Goal: Navigation & Orientation: Find specific page/section

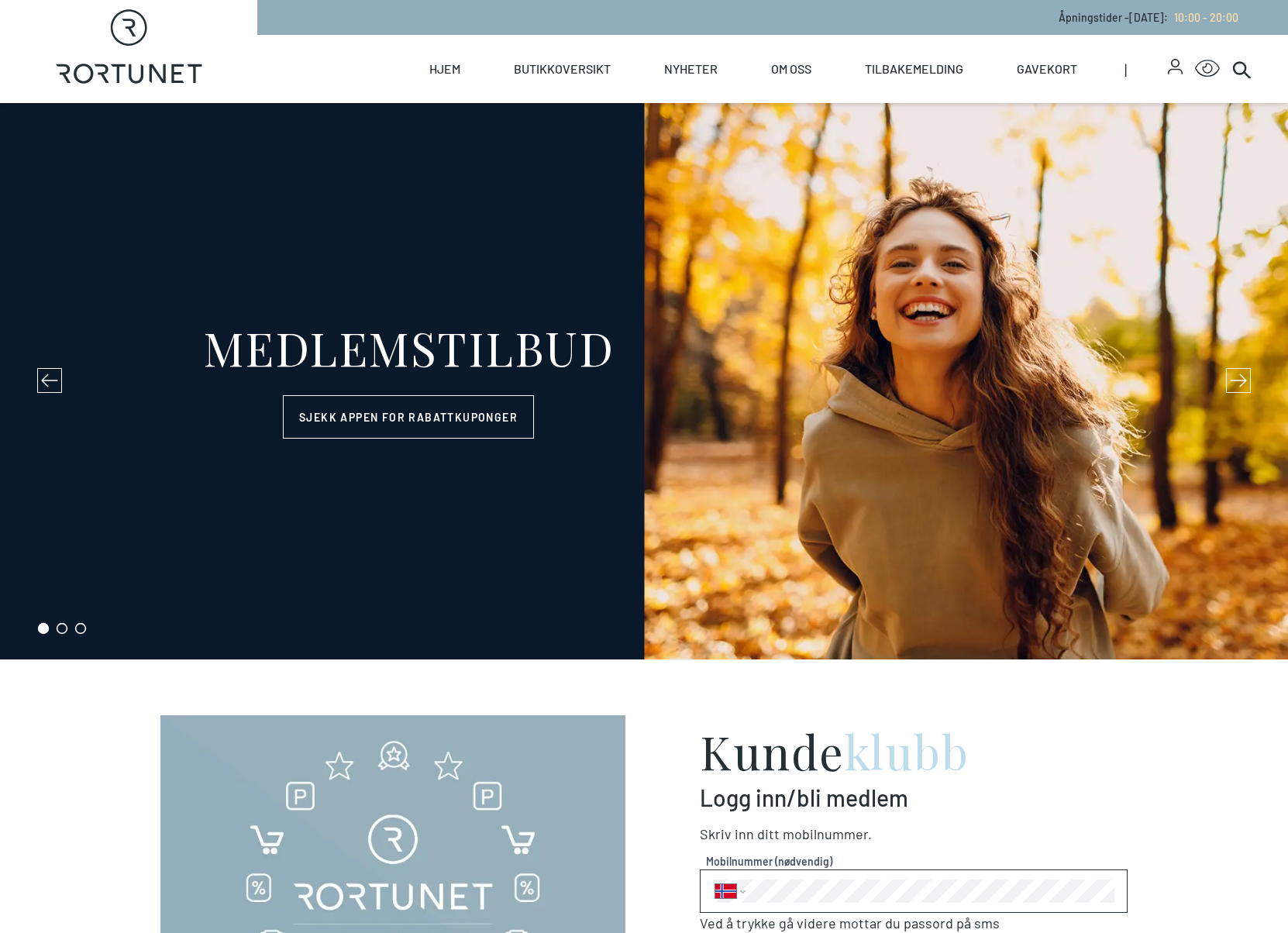
select select "NO"
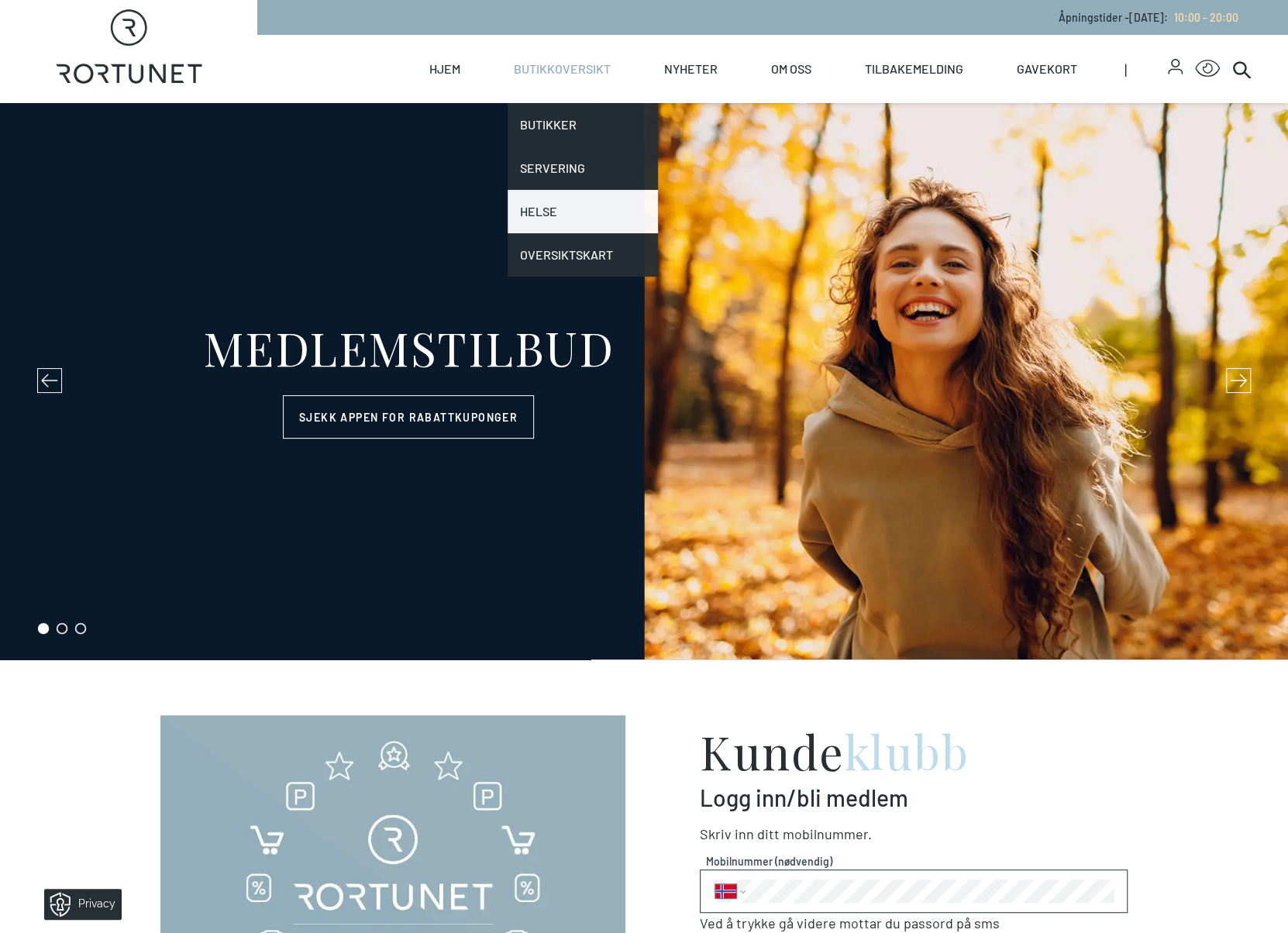
click at [531, 214] on link "Helse" at bounding box center [583, 212] width 151 height 44
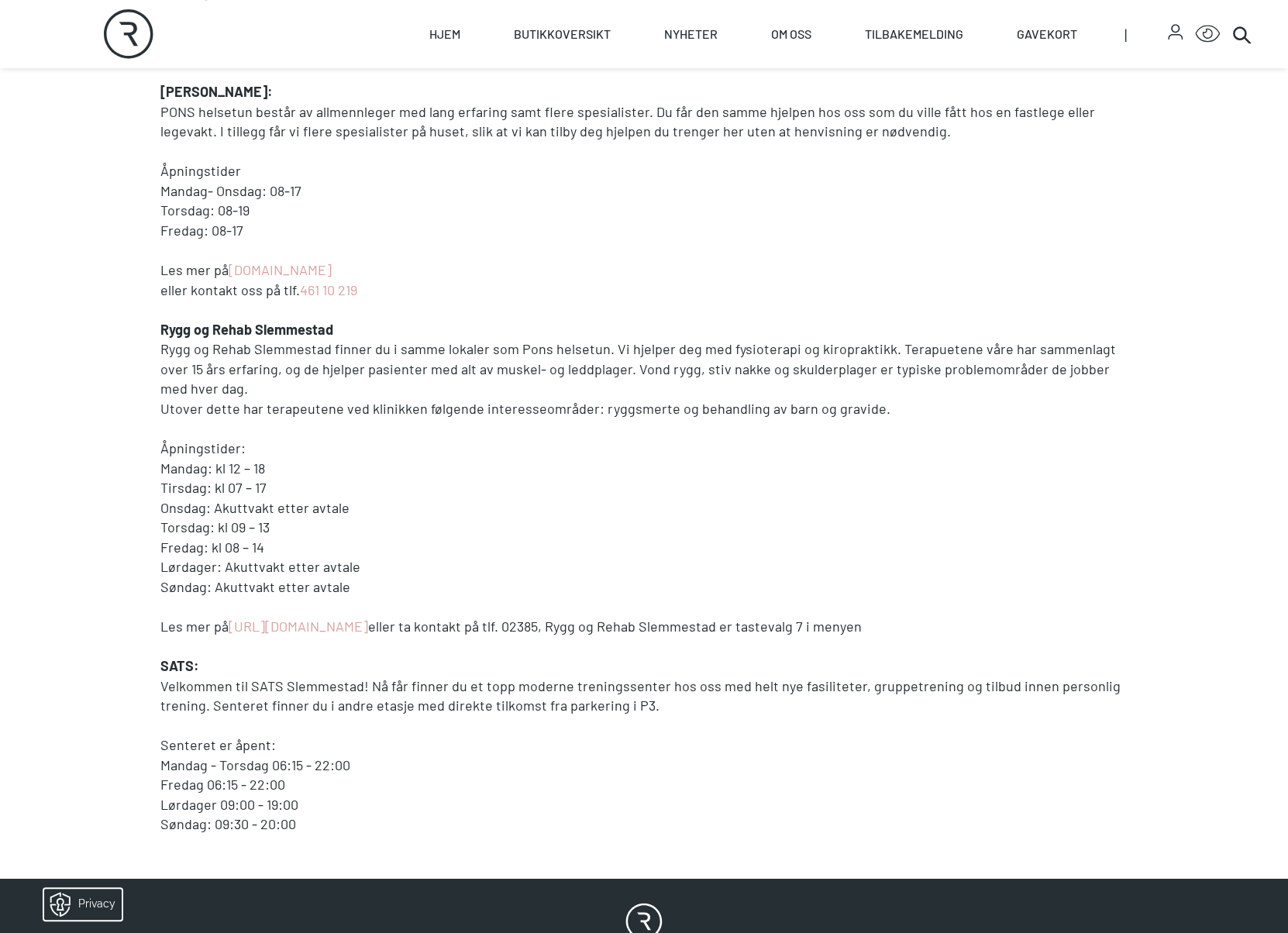
scroll to position [434, 0]
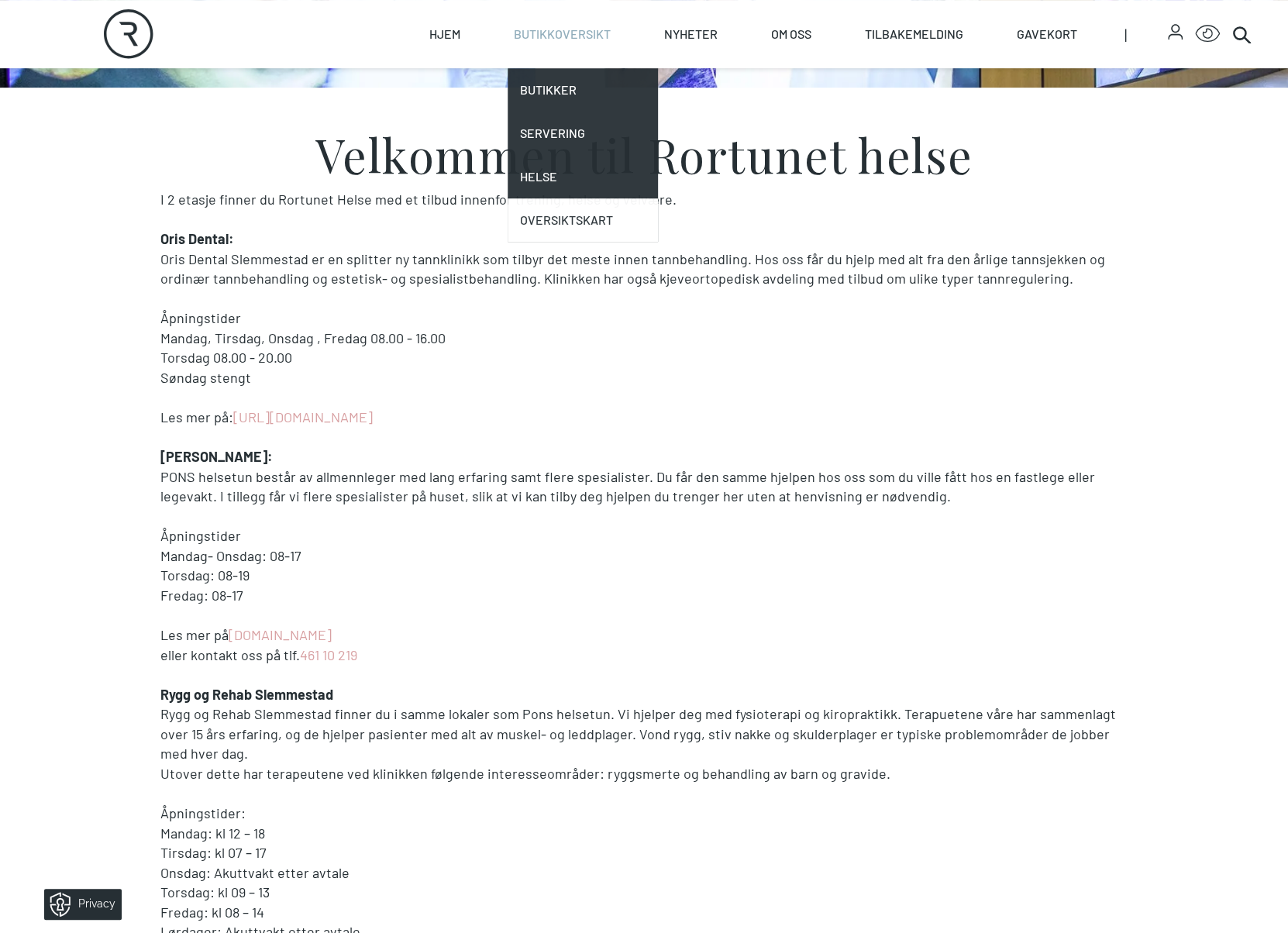
click at [578, 226] on link "Oversiktskart" at bounding box center [583, 220] width 151 height 44
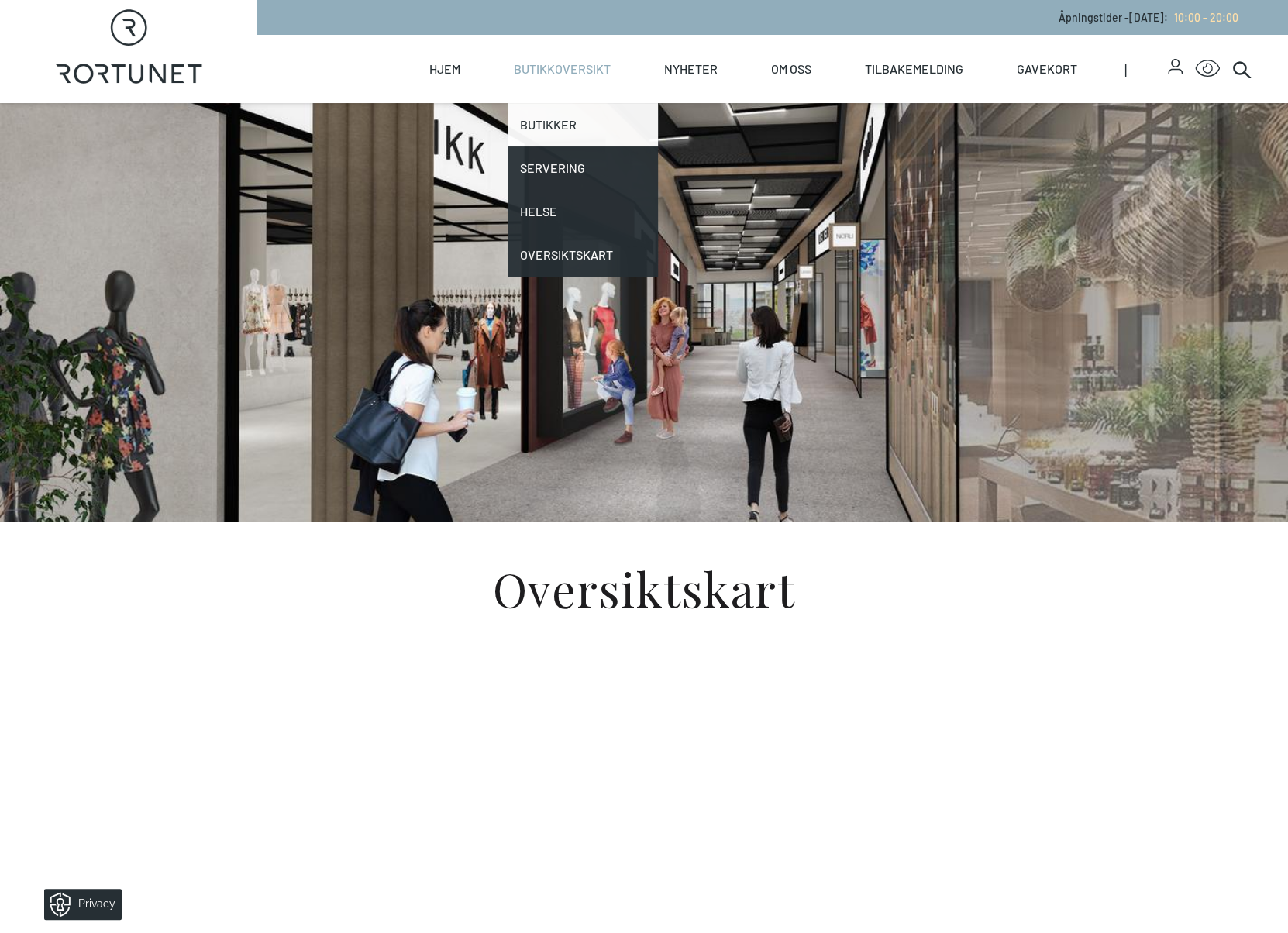
click at [537, 124] on link "Butikker" at bounding box center [583, 125] width 151 height 44
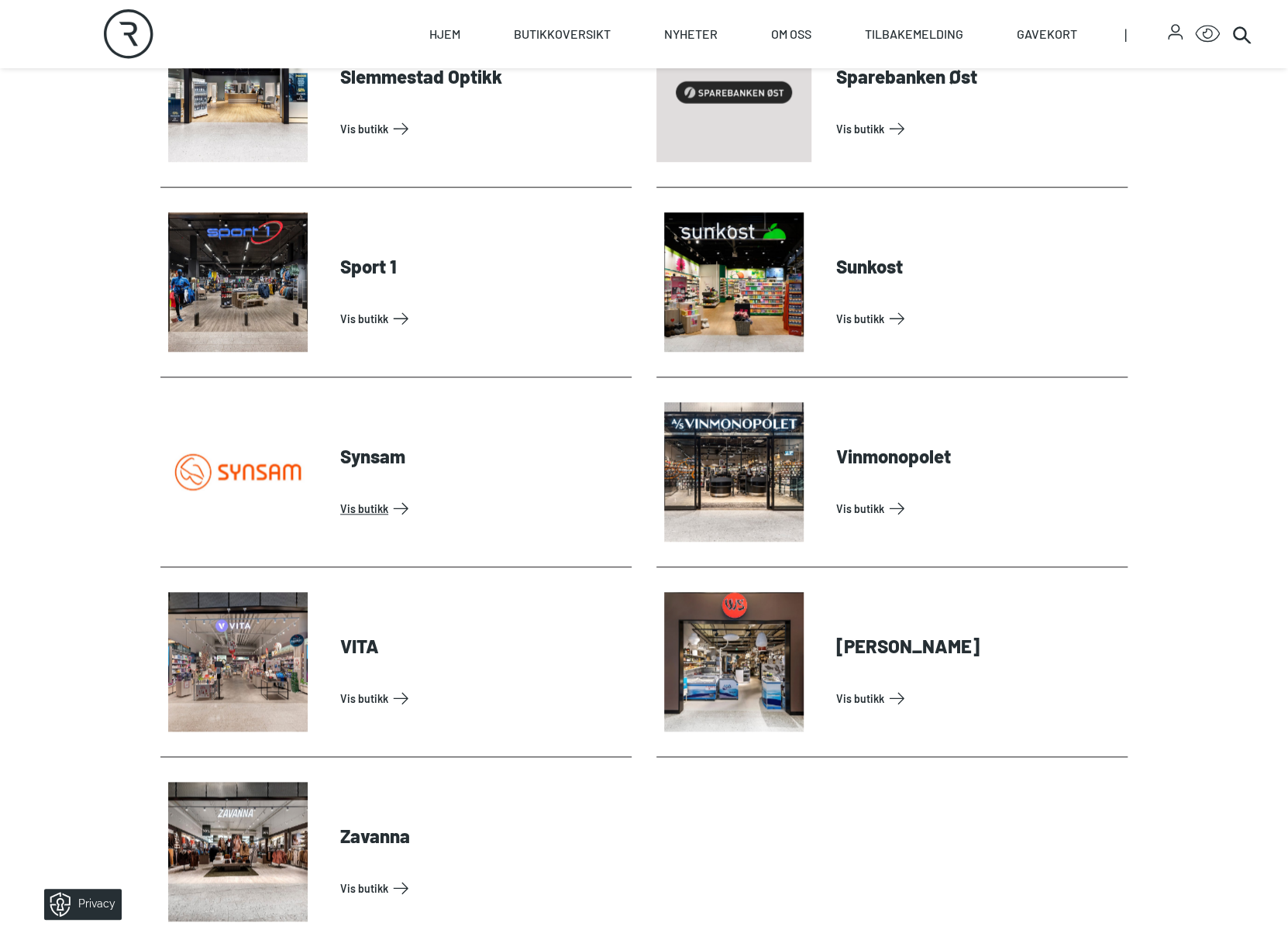
scroll to position [4808, 0]
